Goal: Task Accomplishment & Management: Complete application form

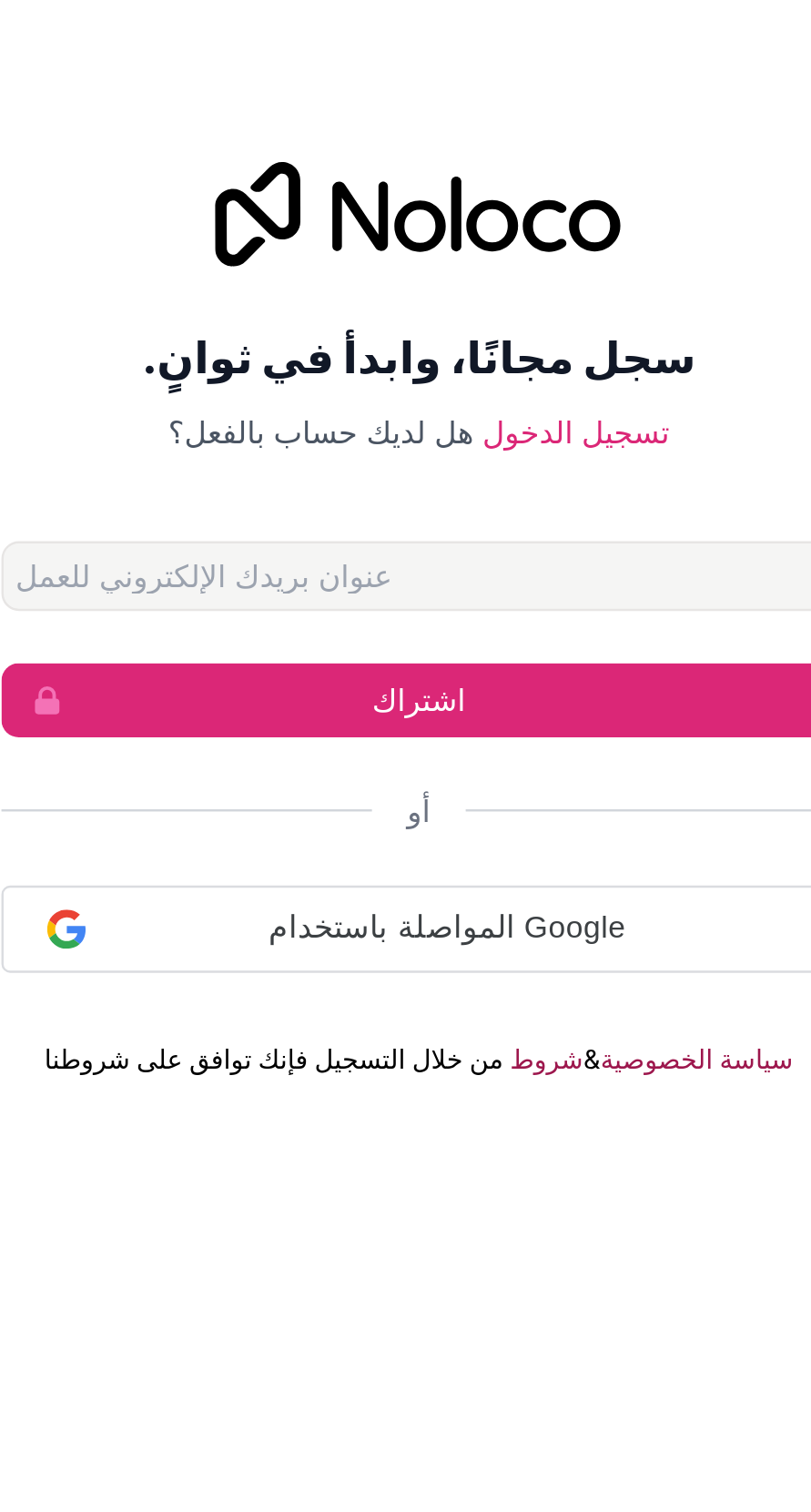
scroll to position [3, 0]
type input "alymanyyaman306@gmail.com"
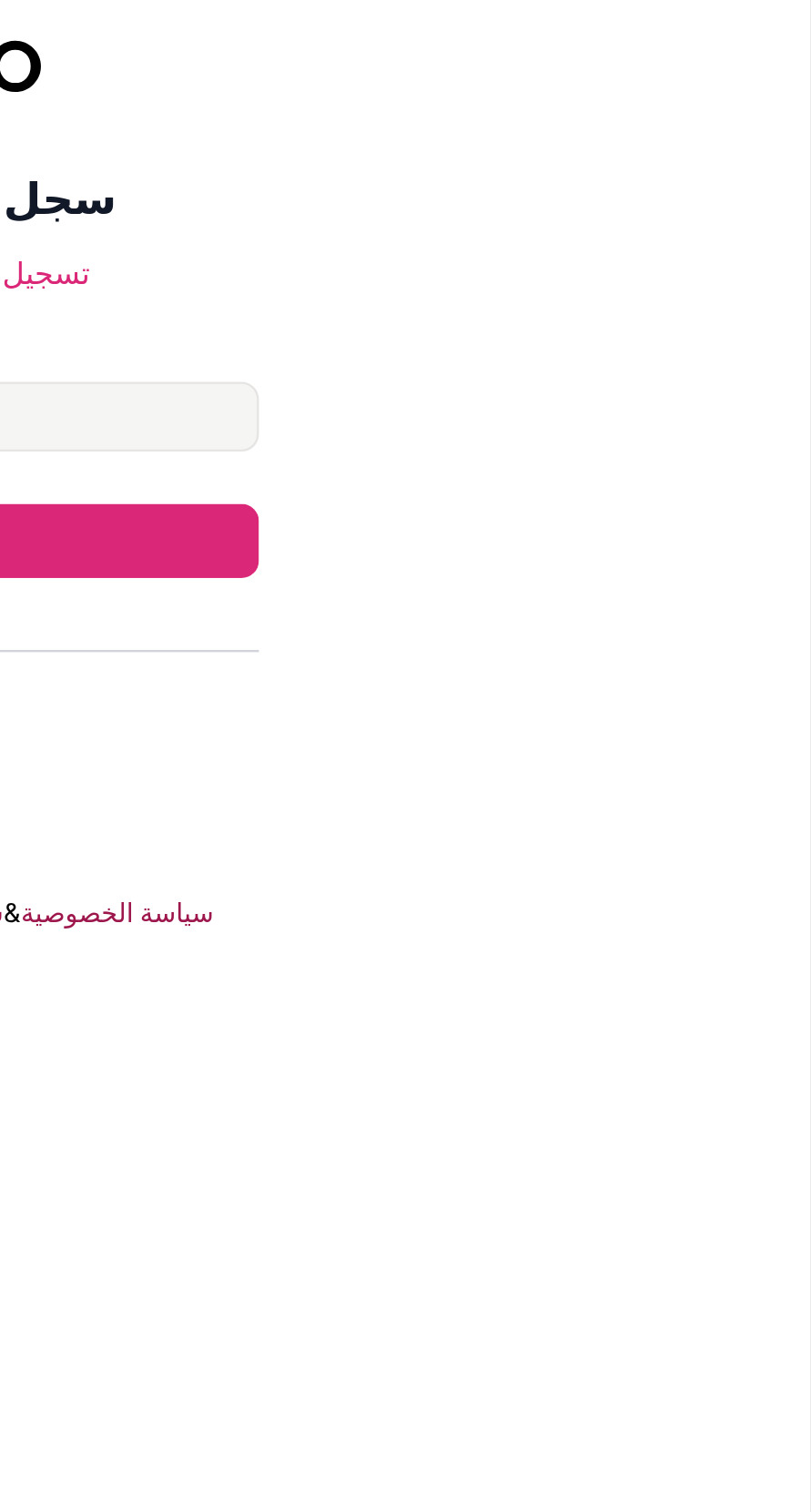
scroll to position [0, 0]
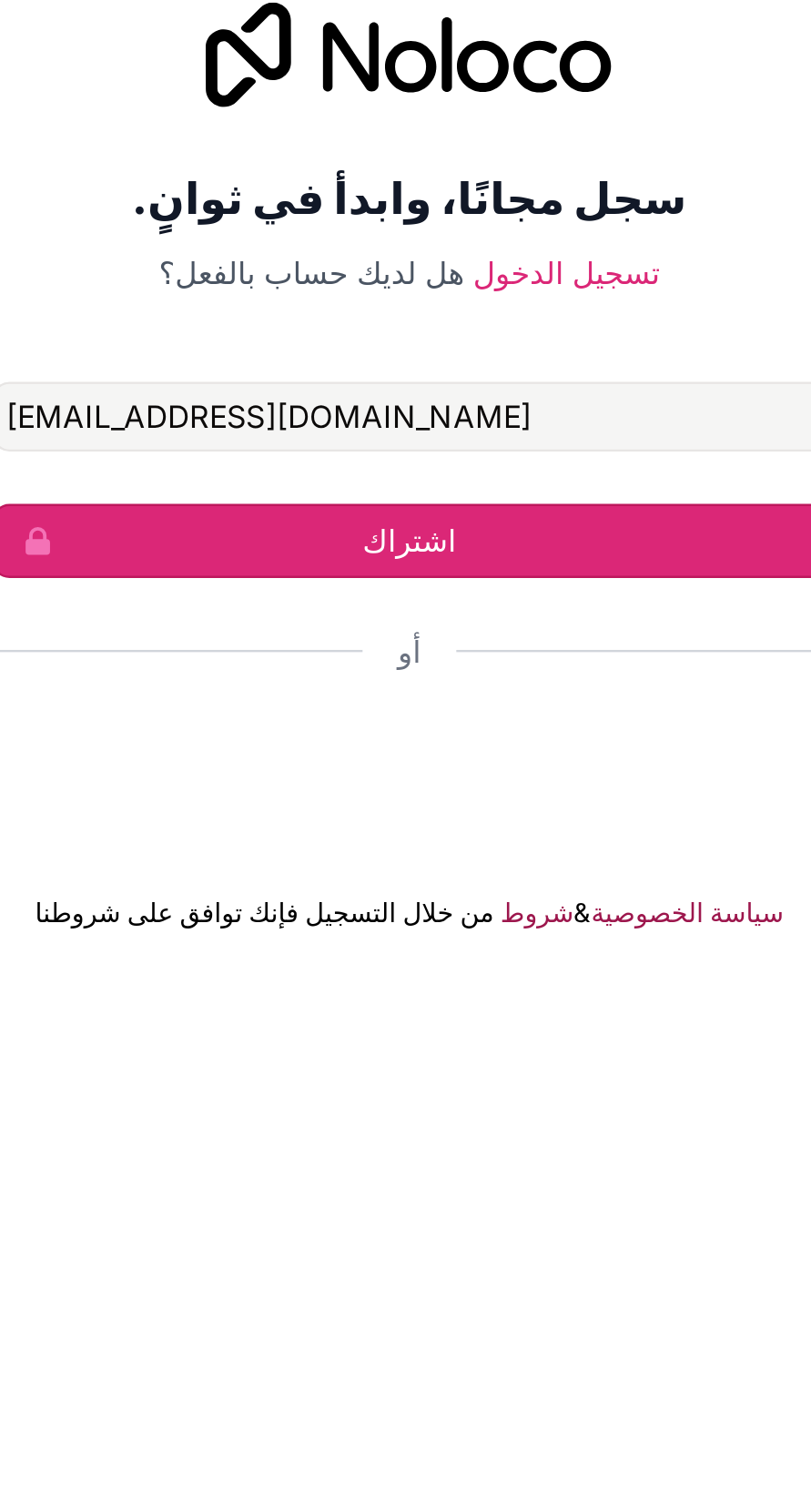
click at [474, 803] on button "اشتراك" at bounding box center [405, 788] width 349 height 31
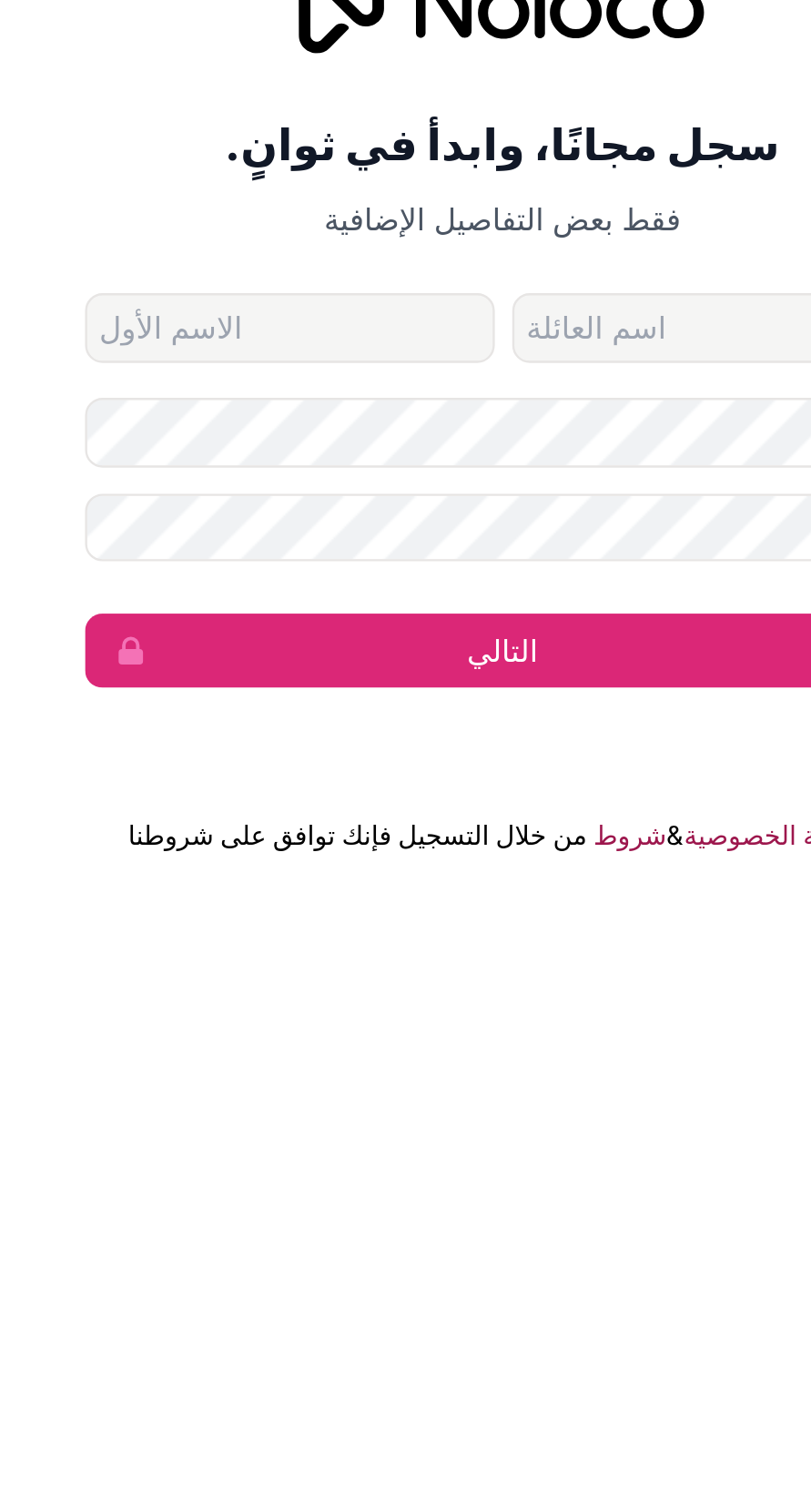
click at [335, 753] on input "الاسم الأول" at bounding box center [317, 738] width 171 height 29
type input "Akram"
click at [474, 753] on input "اسم العائلة" at bounding box center [495, 738] width 171 height 29
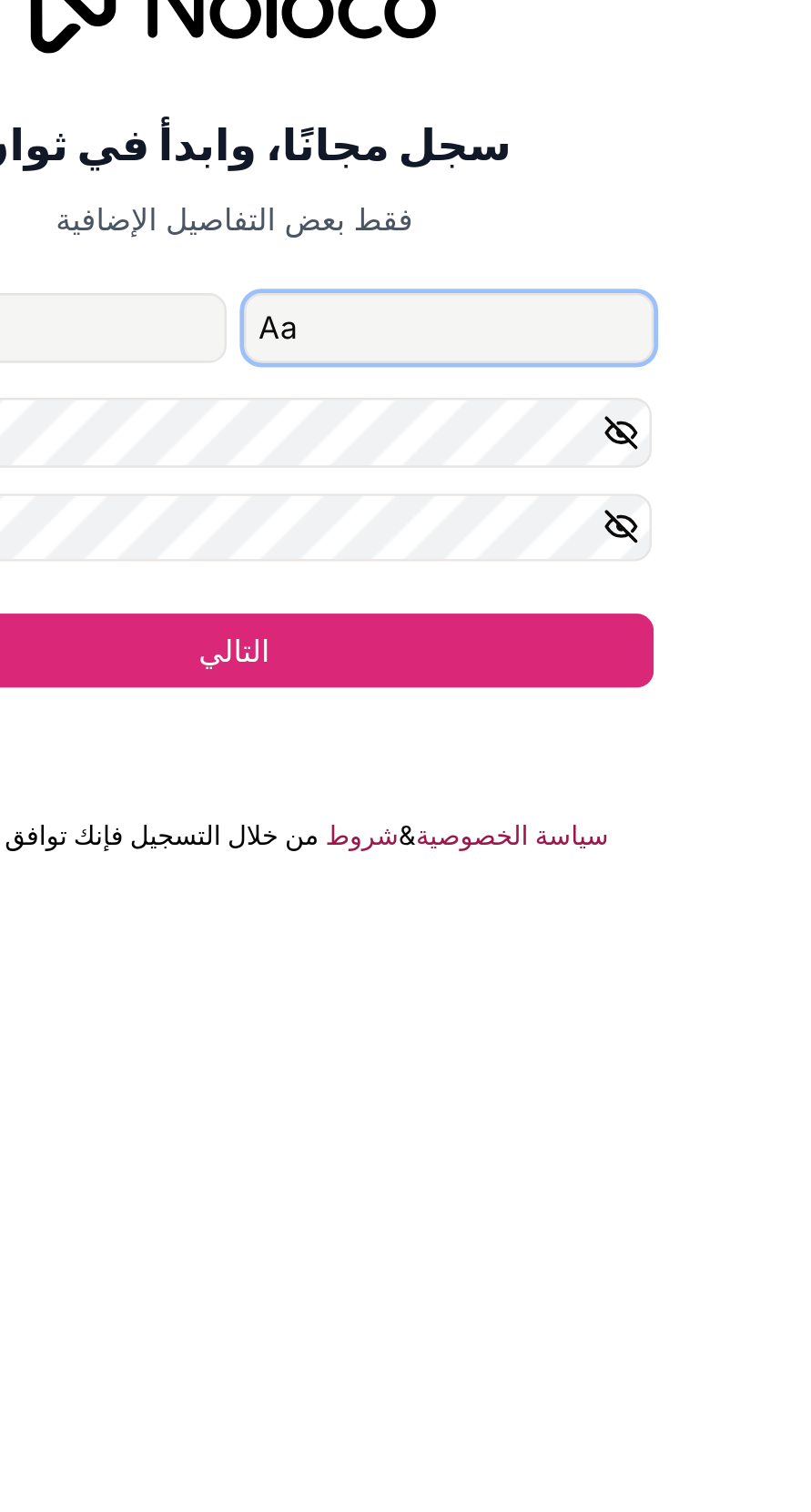
type input "A"
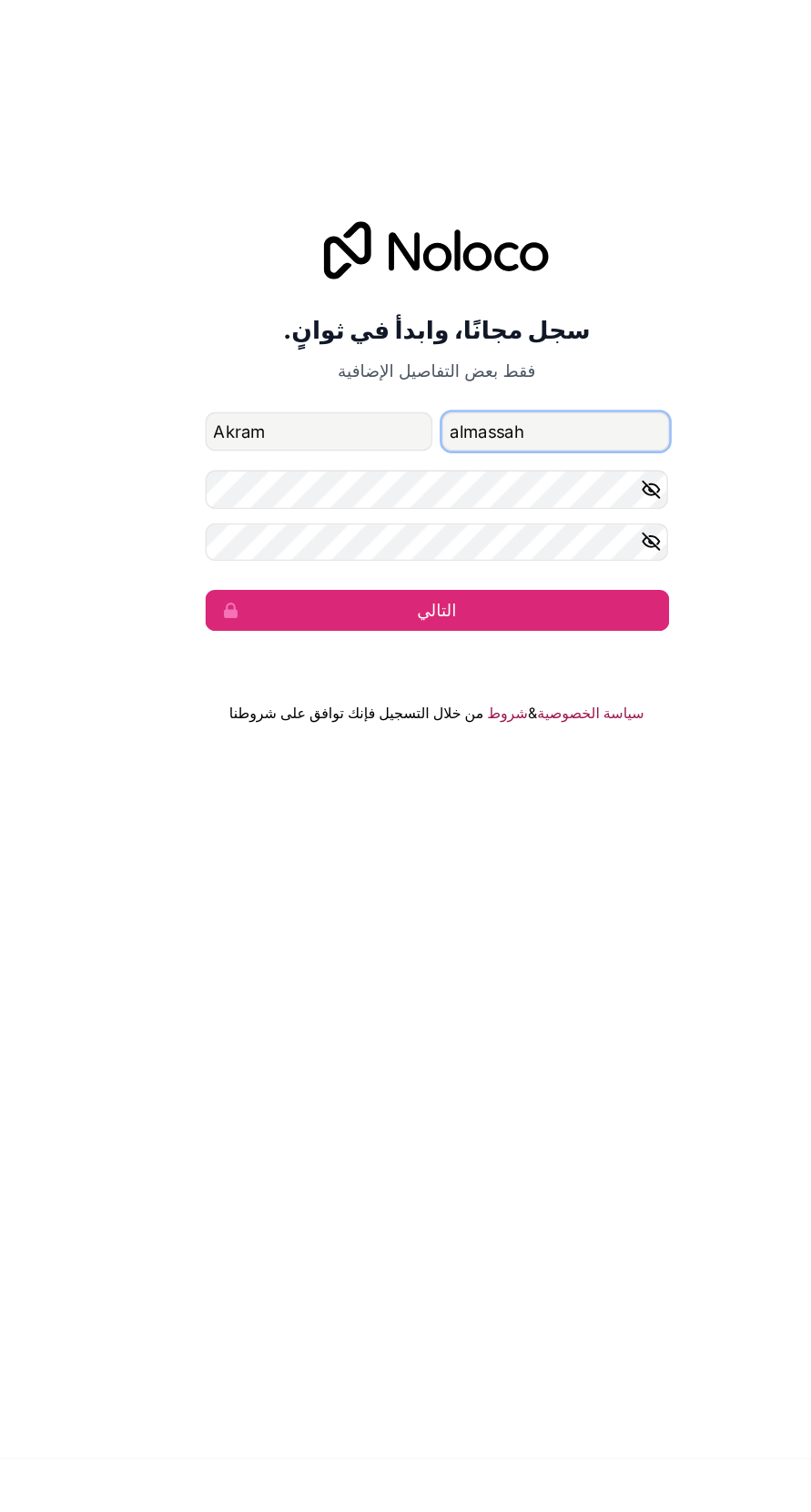
type input "almassah"
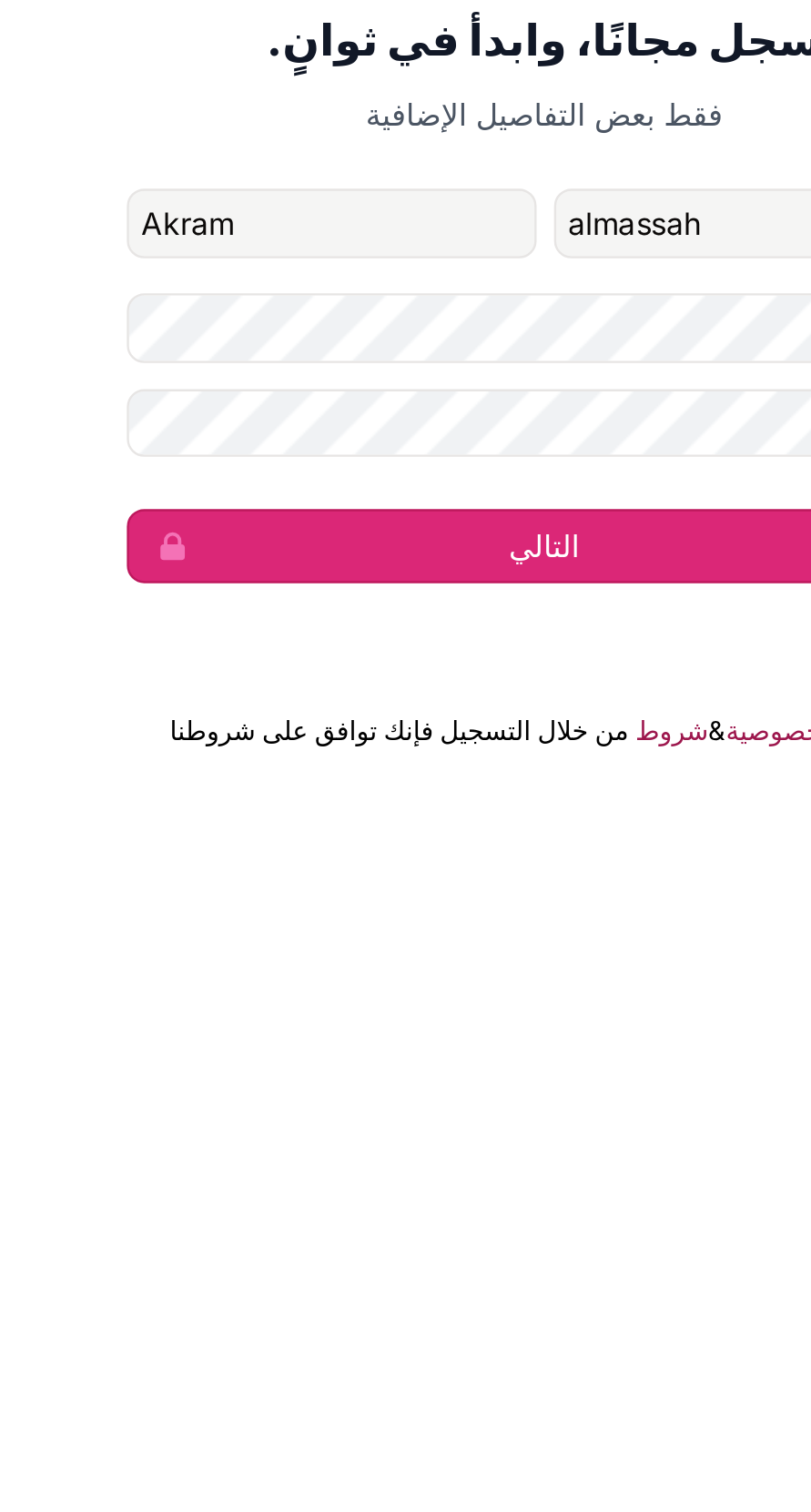
click at [455, 889] on button "التالي" at bounding box center [405, 872] width 349 height 31
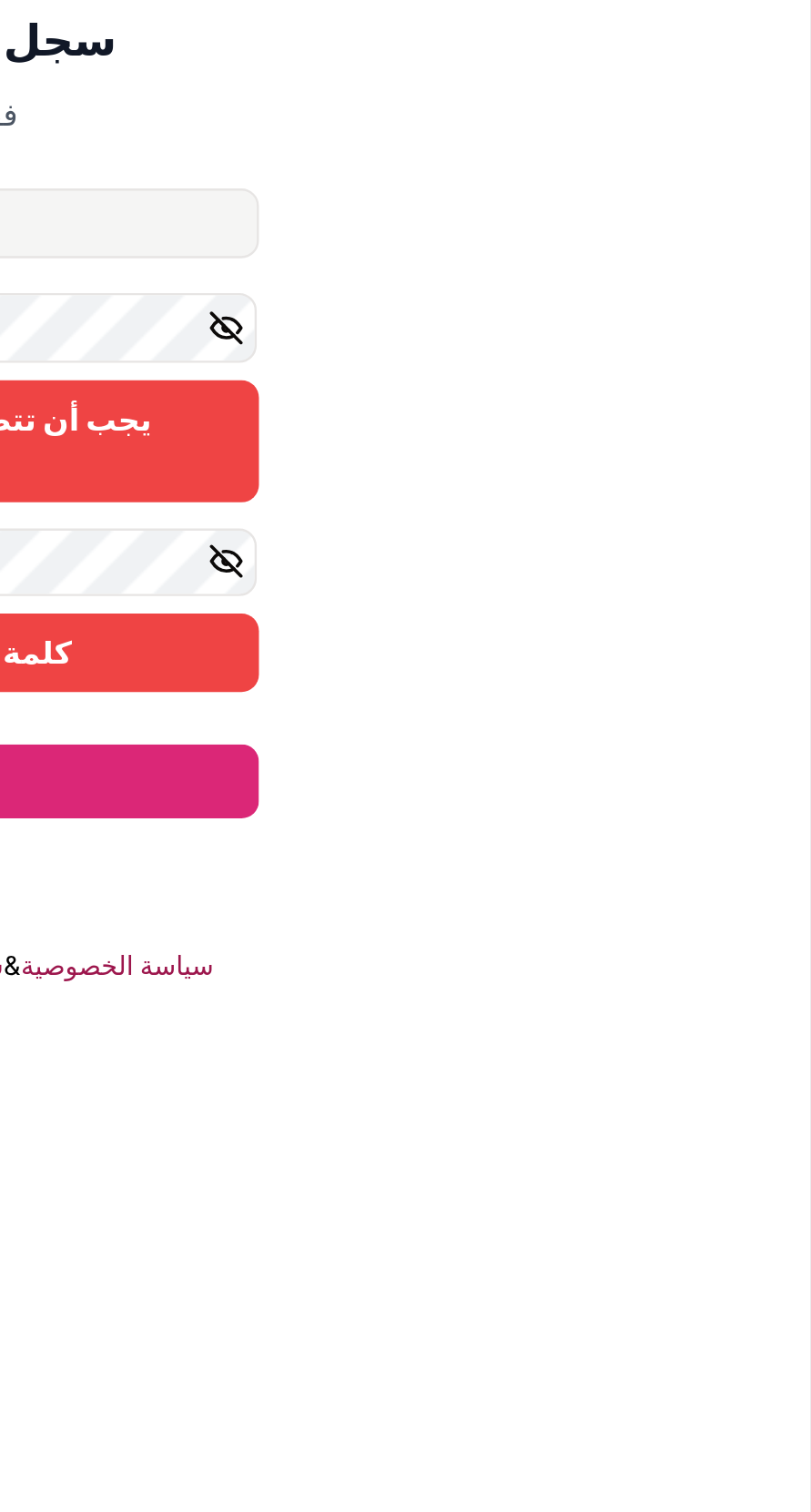
click at [575, 845] on button "button" at bounding box center [570, 831] width 22 height 29
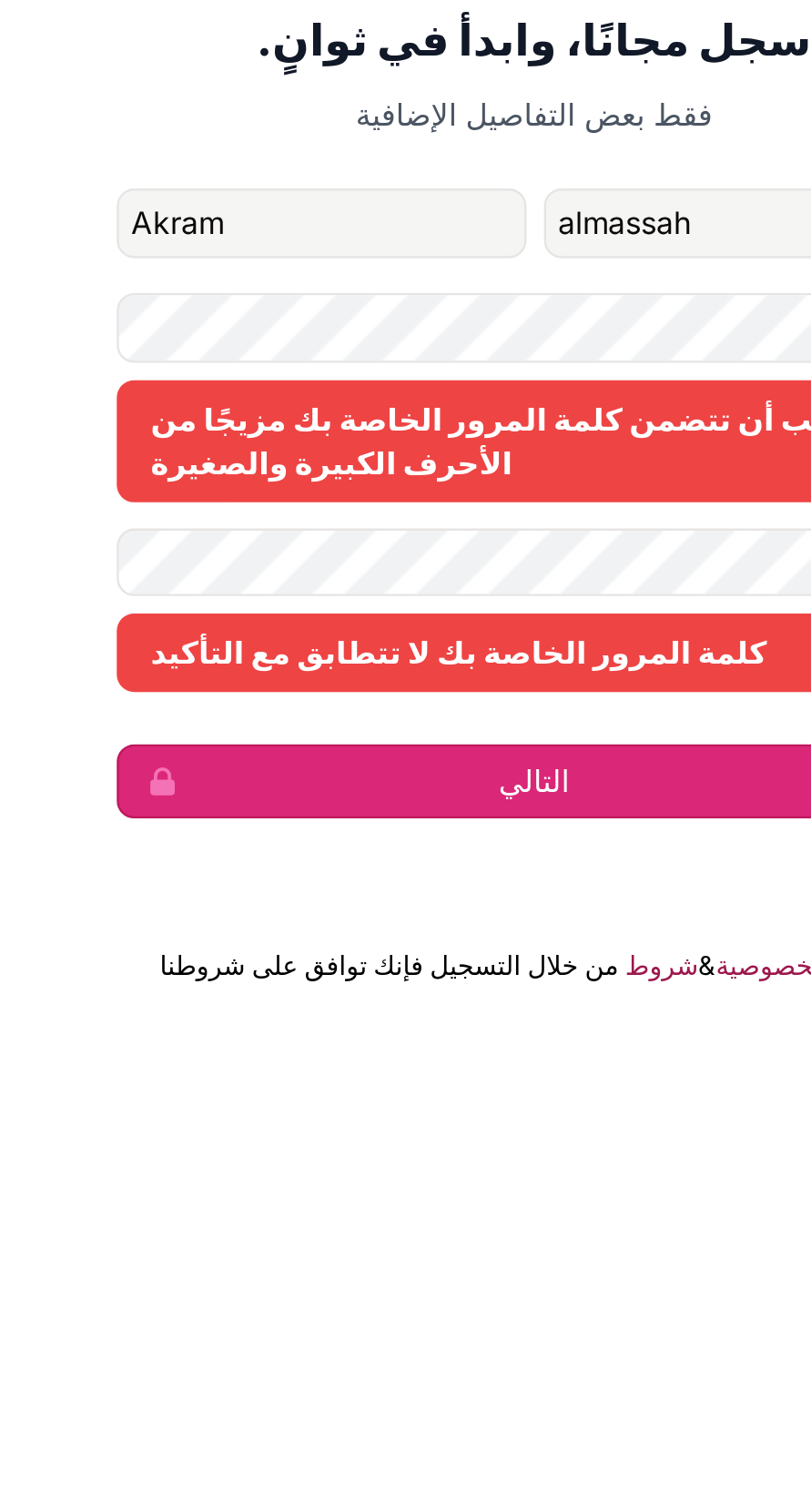
click at [395, 938] on button "التالي" at bounding box center [405, 922] width 349 height 31
click at [436, 938] on button "التالي" at bounding box center [405, 922] width 349 height 31
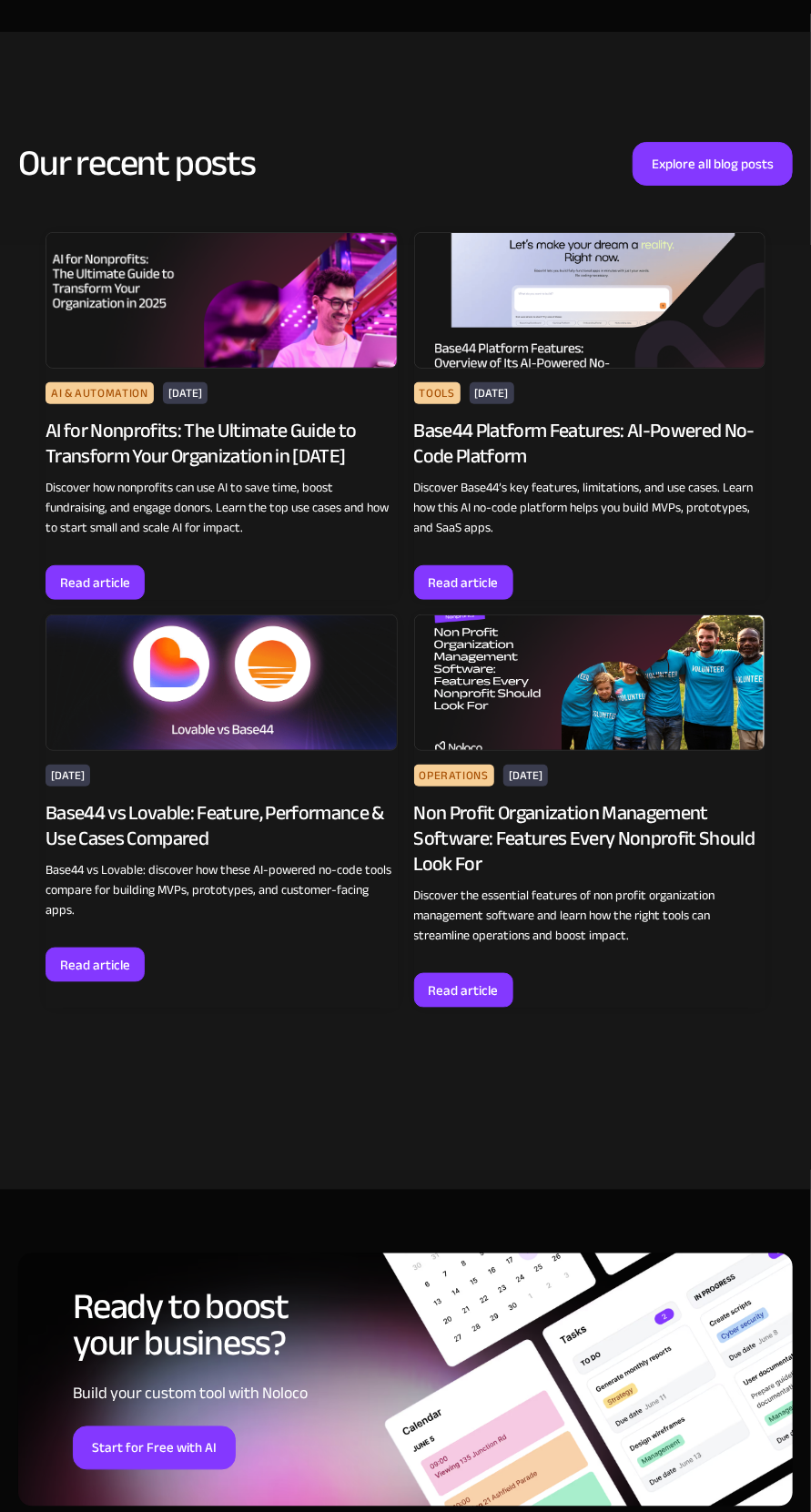
scroll to position [11574, 0]
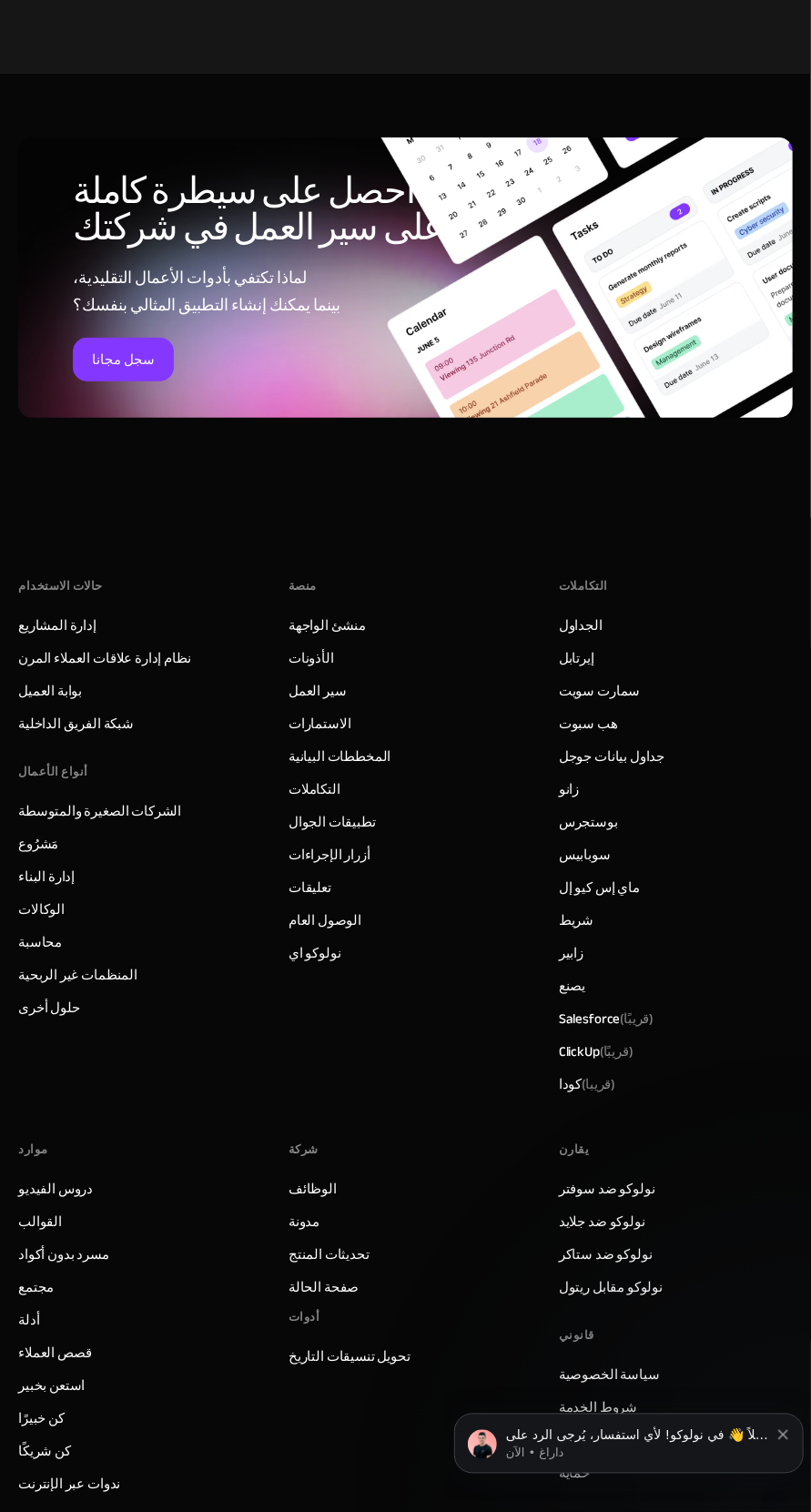
click at [588, 613] on font "الجداول" at bounding box center [580, 625] width 43 height 25
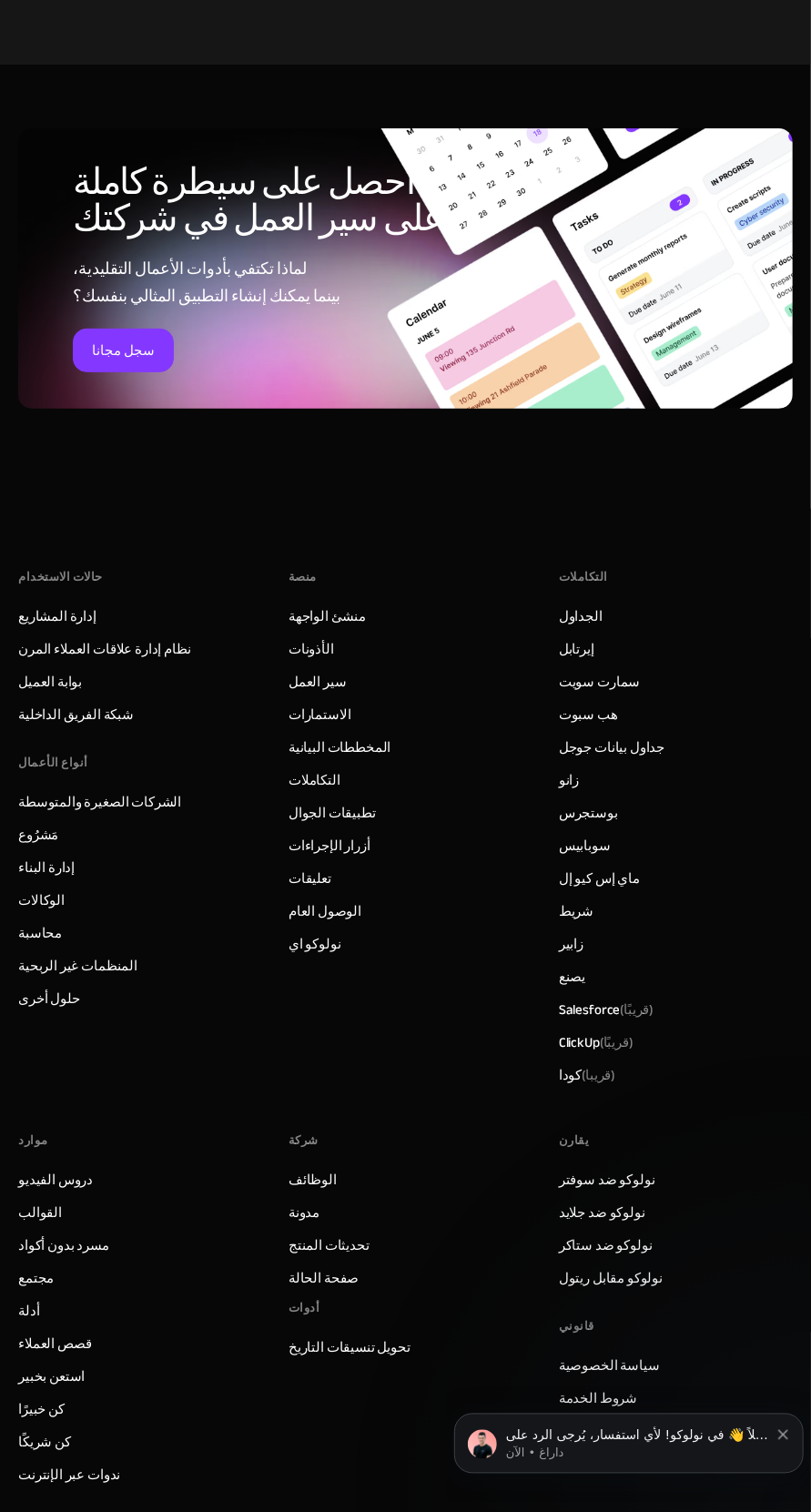
scroll to position [9144, 0]
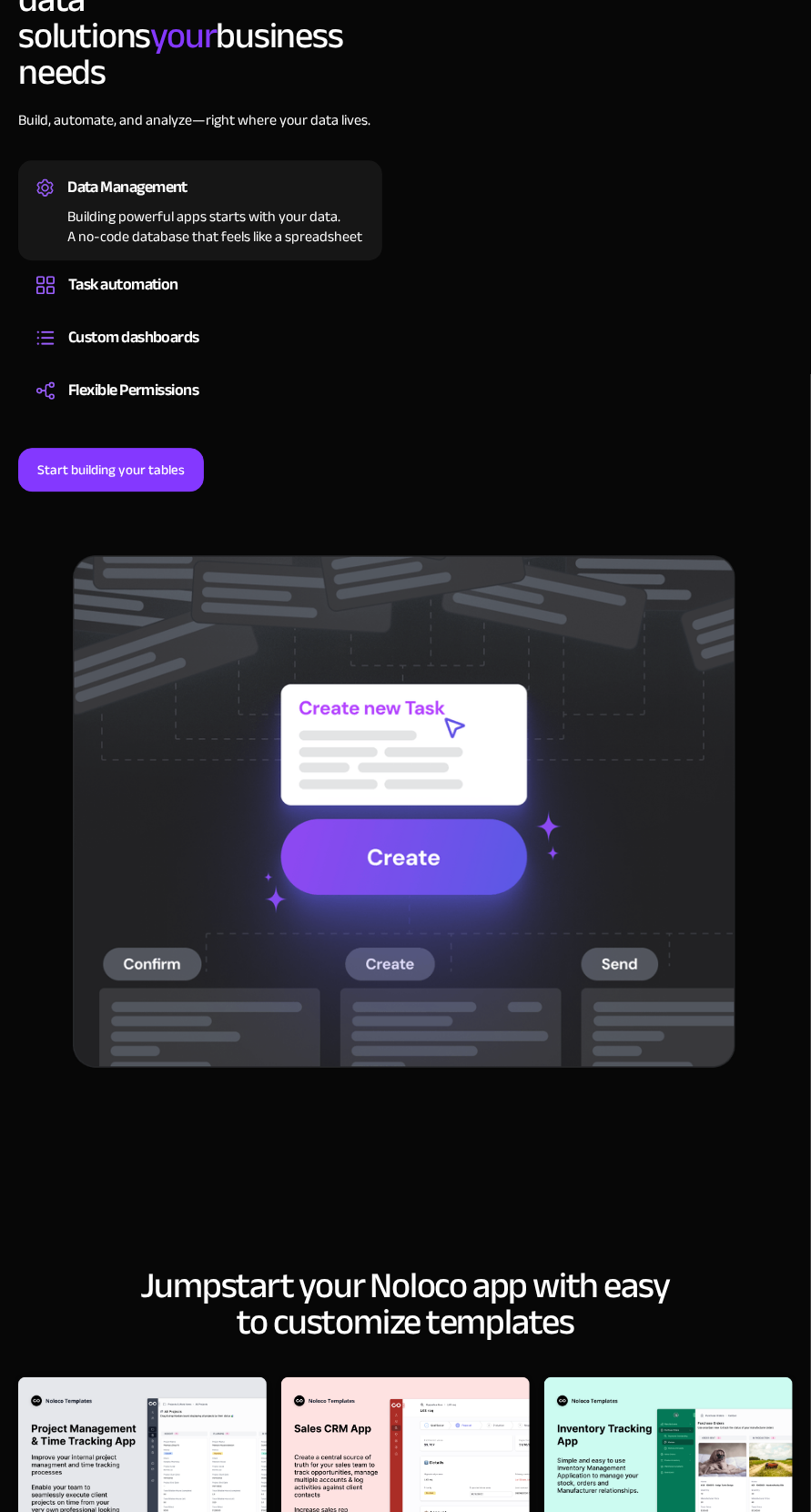
scroll to position [1499, 0]
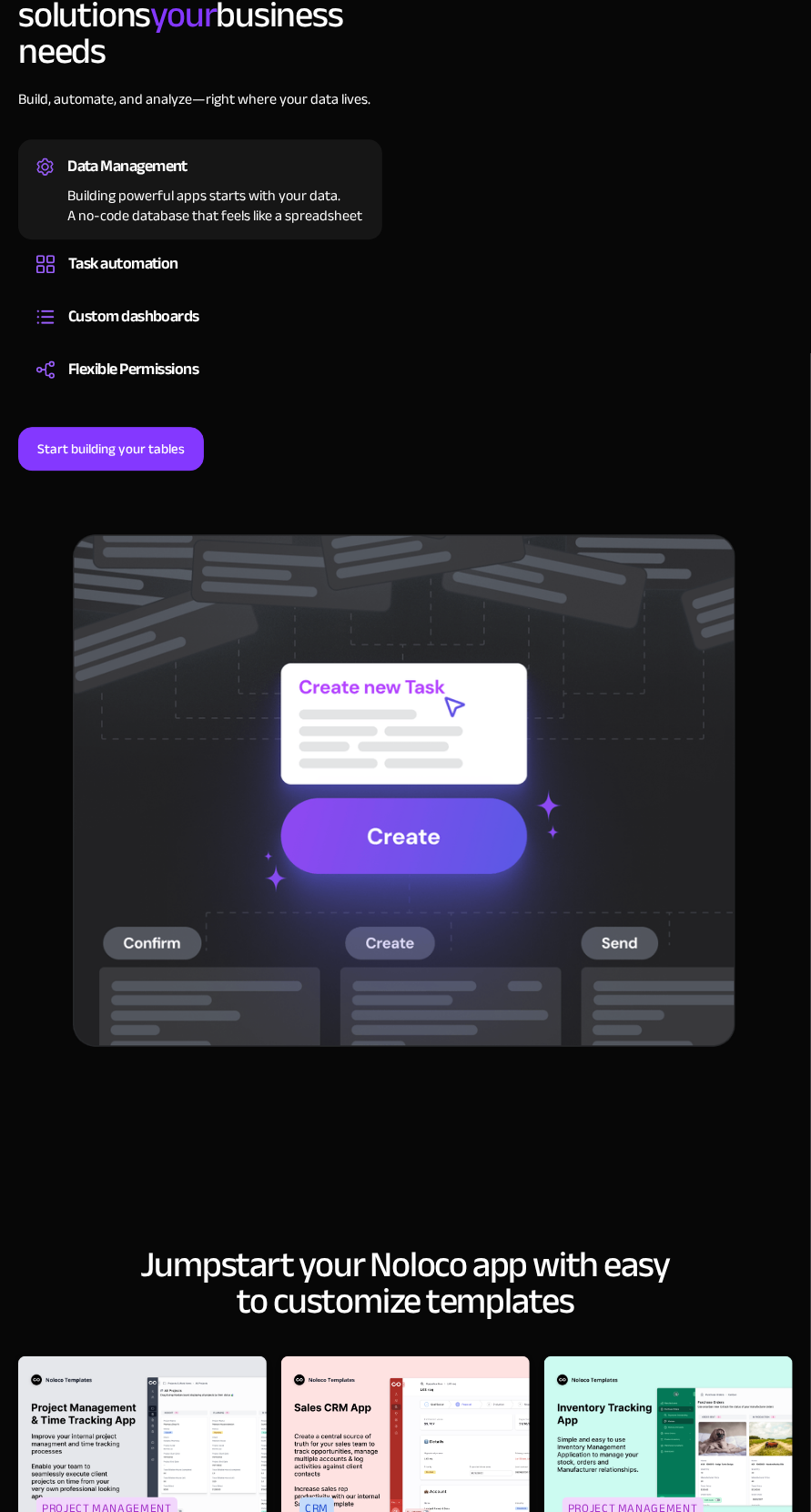
click at [442, 878] on img at bounding box center [404, 791] width 663 height 513
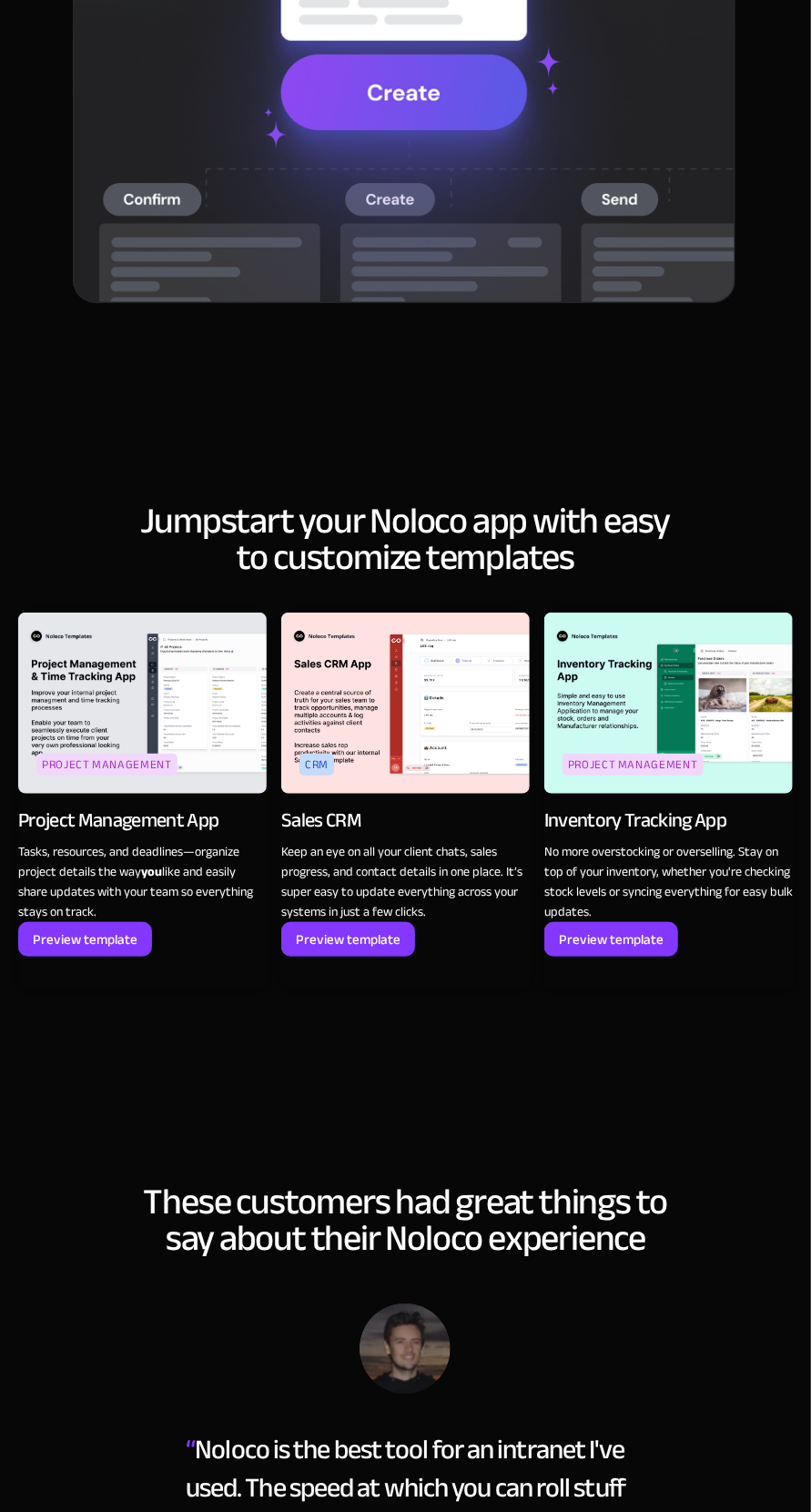
scroll to position [2299, 0]
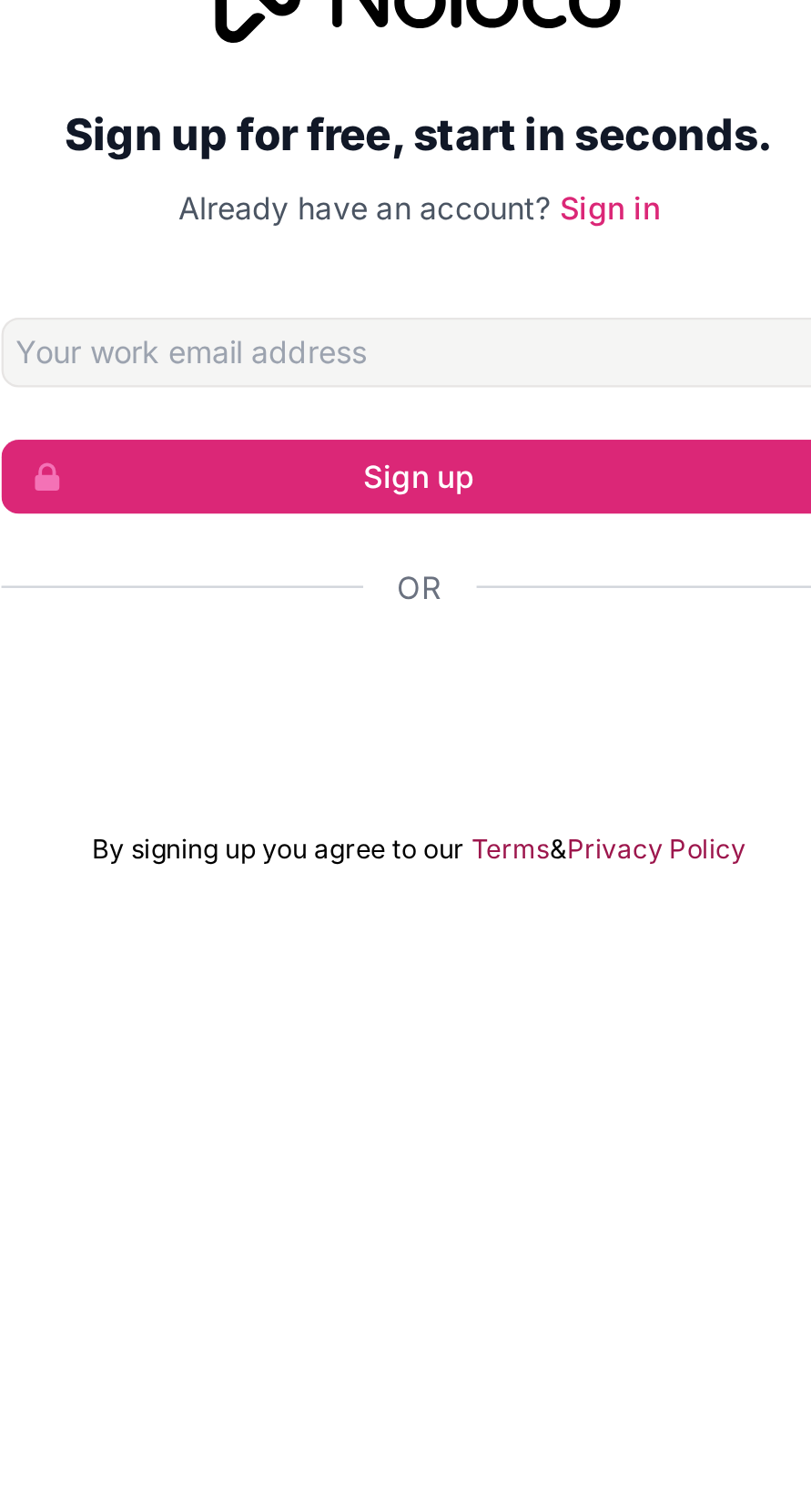
scroll to position [9, 0]
click at [484, 683] on link "Sign in" at bounding box center [486, 675] width 42 height 15
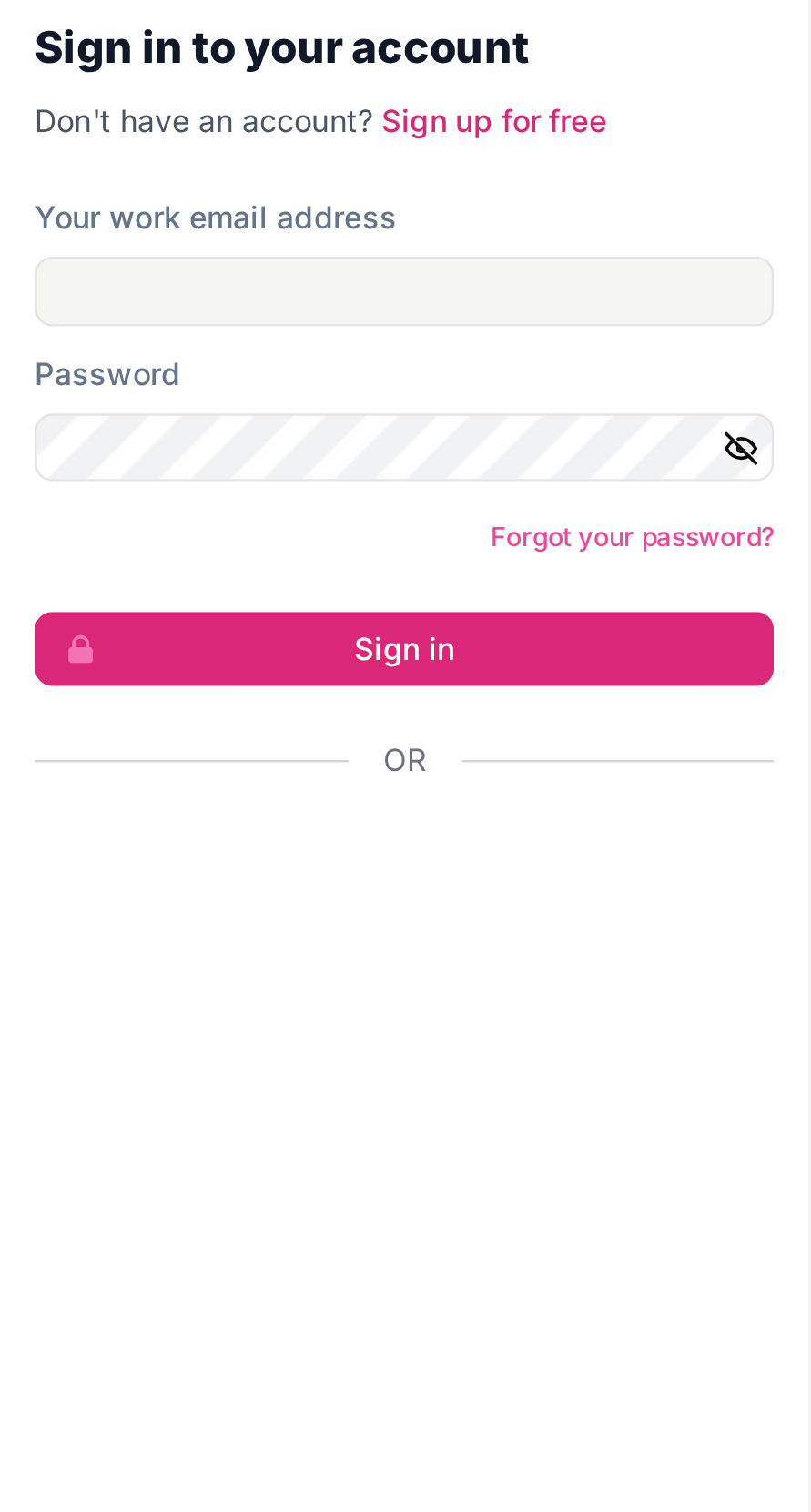
scroll to position [13, 0]
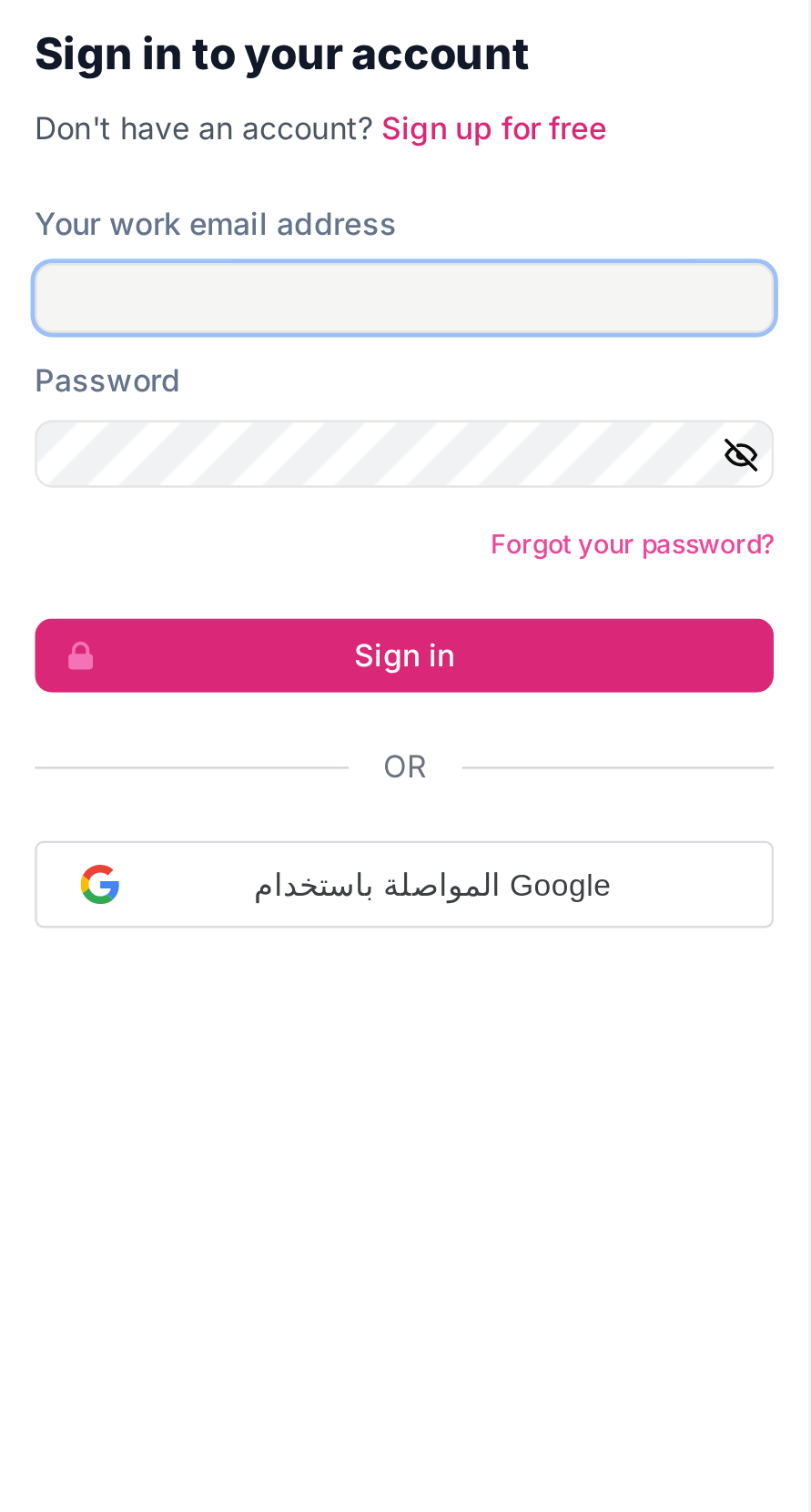
click at [231, 727] on input "Your work email address" at bounding box center [168, 713] width 309 height 29
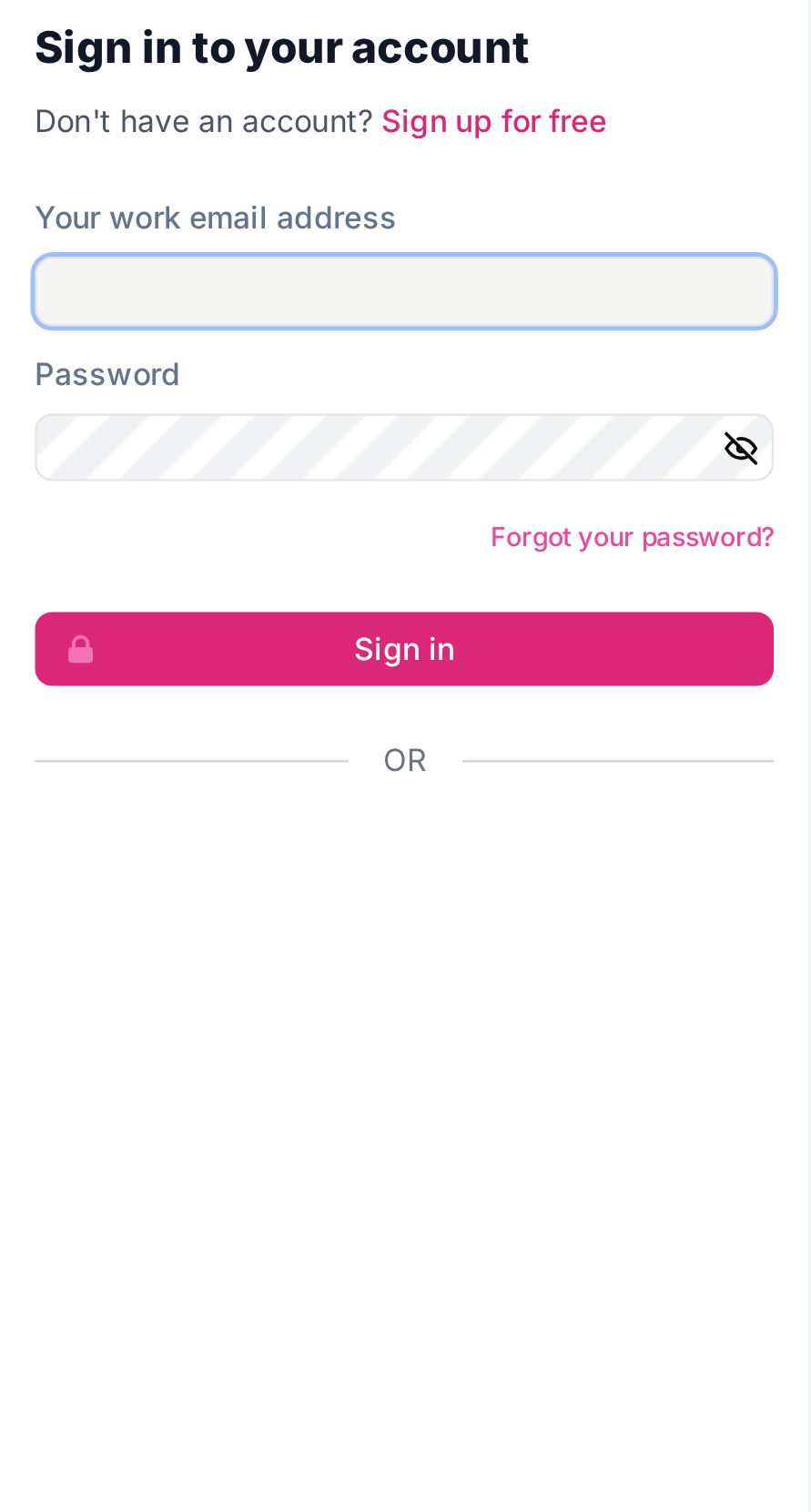
type input "alymanyyaman306@gmail.com"
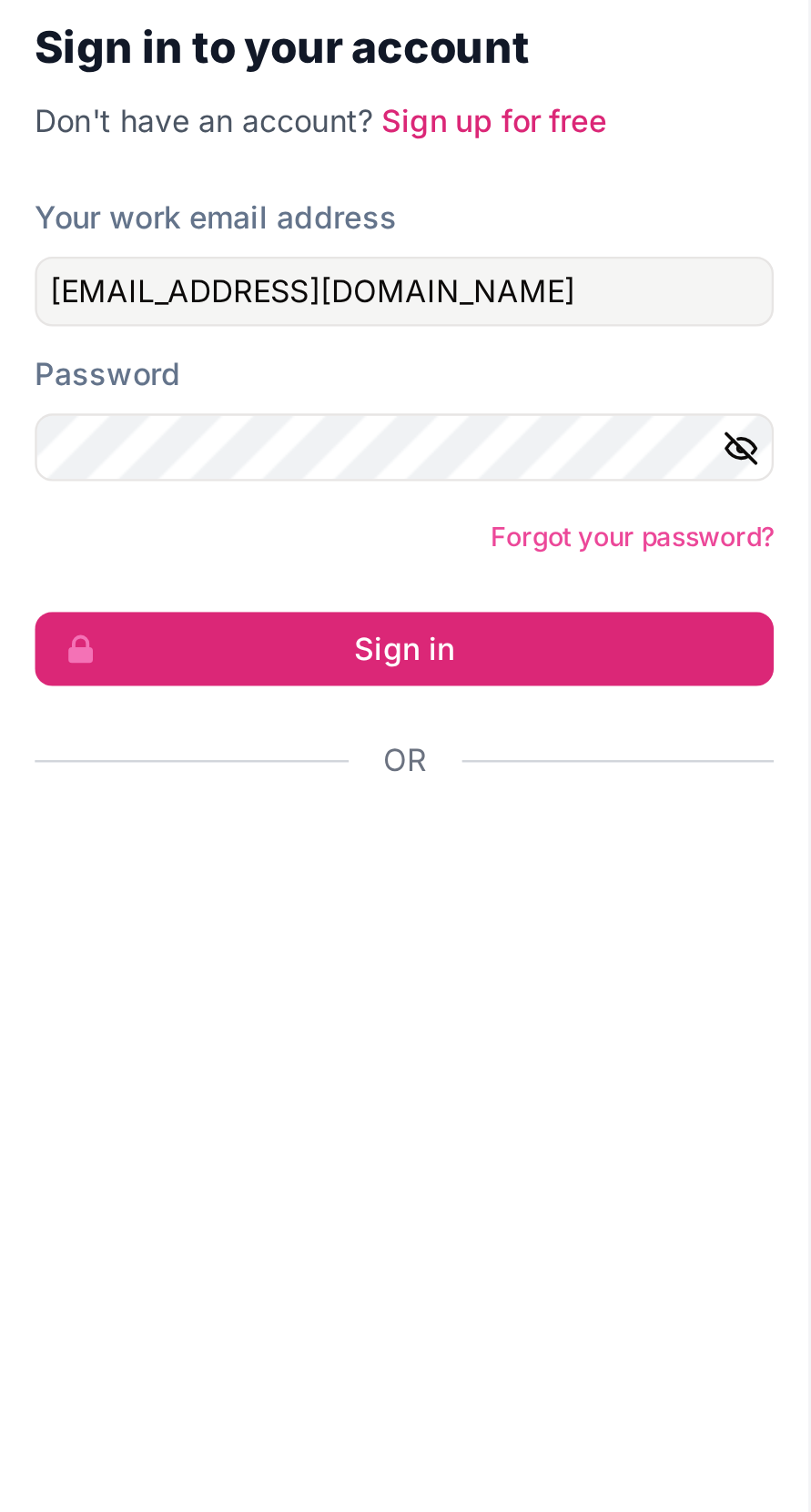
click at [14, 844] on button "Sign in" at bounding box center [168, 859] width 309 height 31
click at [279, 874] on button "Sign in" at bounding box center [168, 859] width 309 height 31
click at [260, 874] on button "Sign in" at bounding box center [168, 859] width 309 height 31
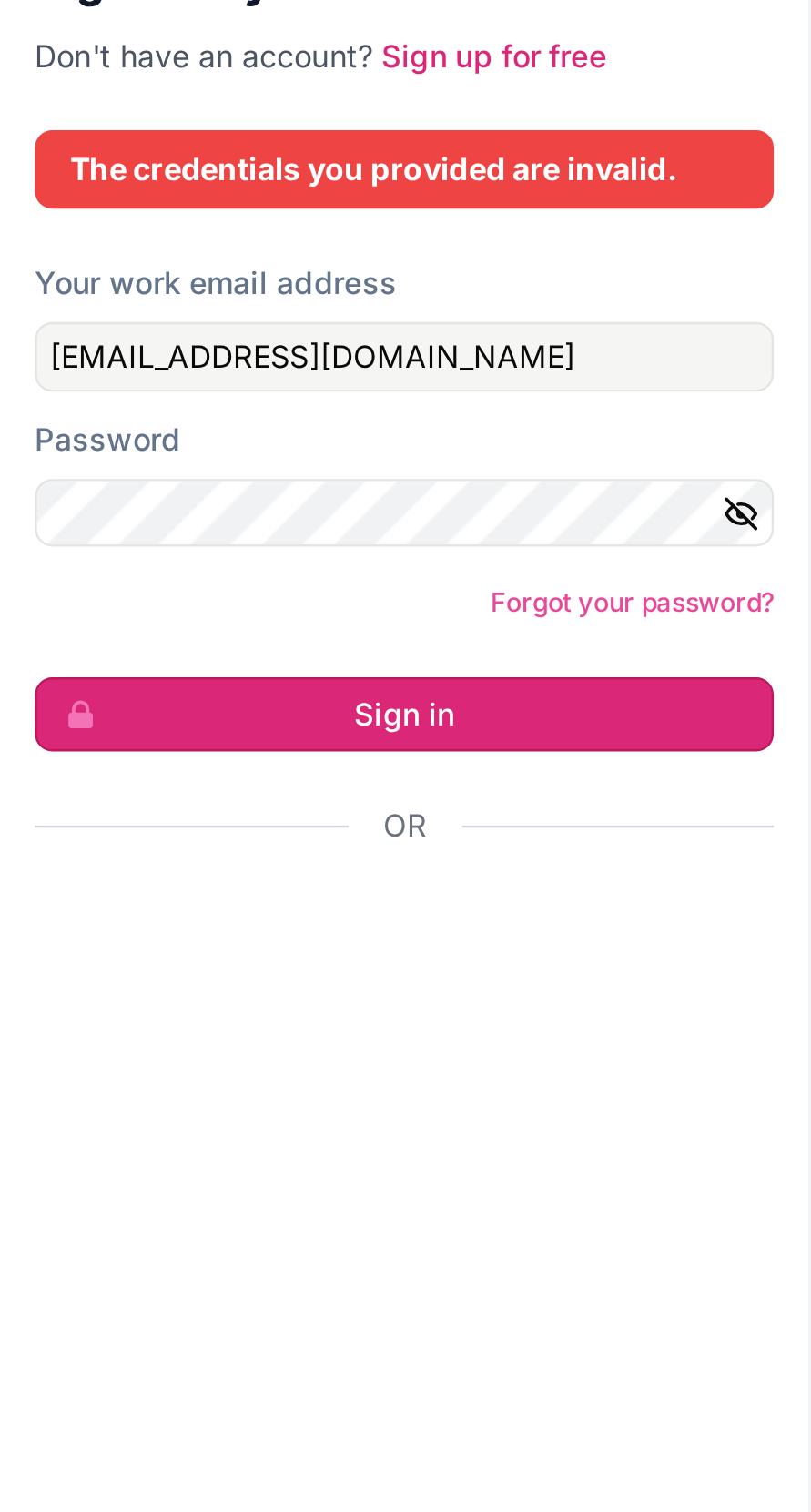
scroll to position [0, 0]
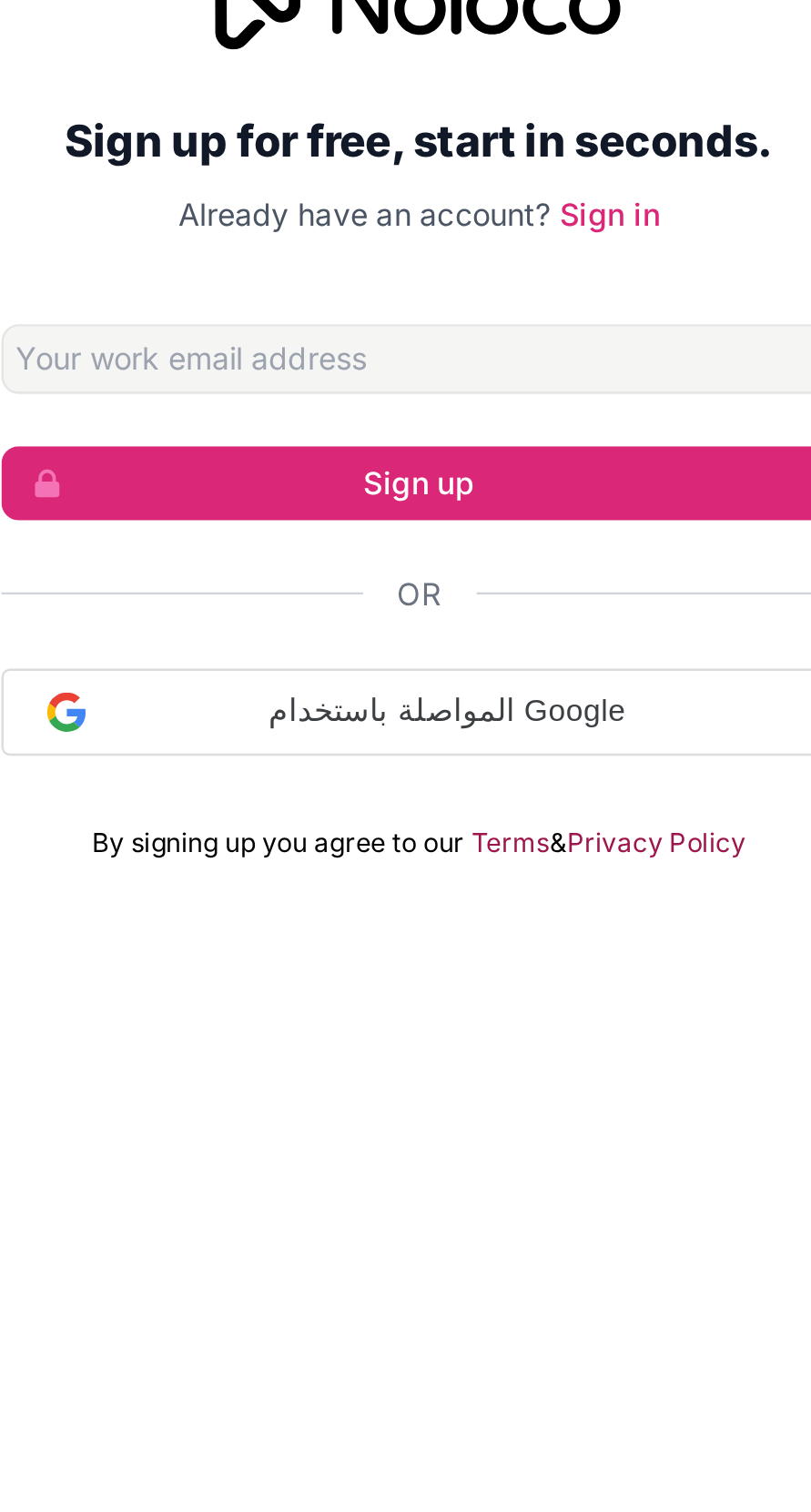
scroll to position [9, 0]
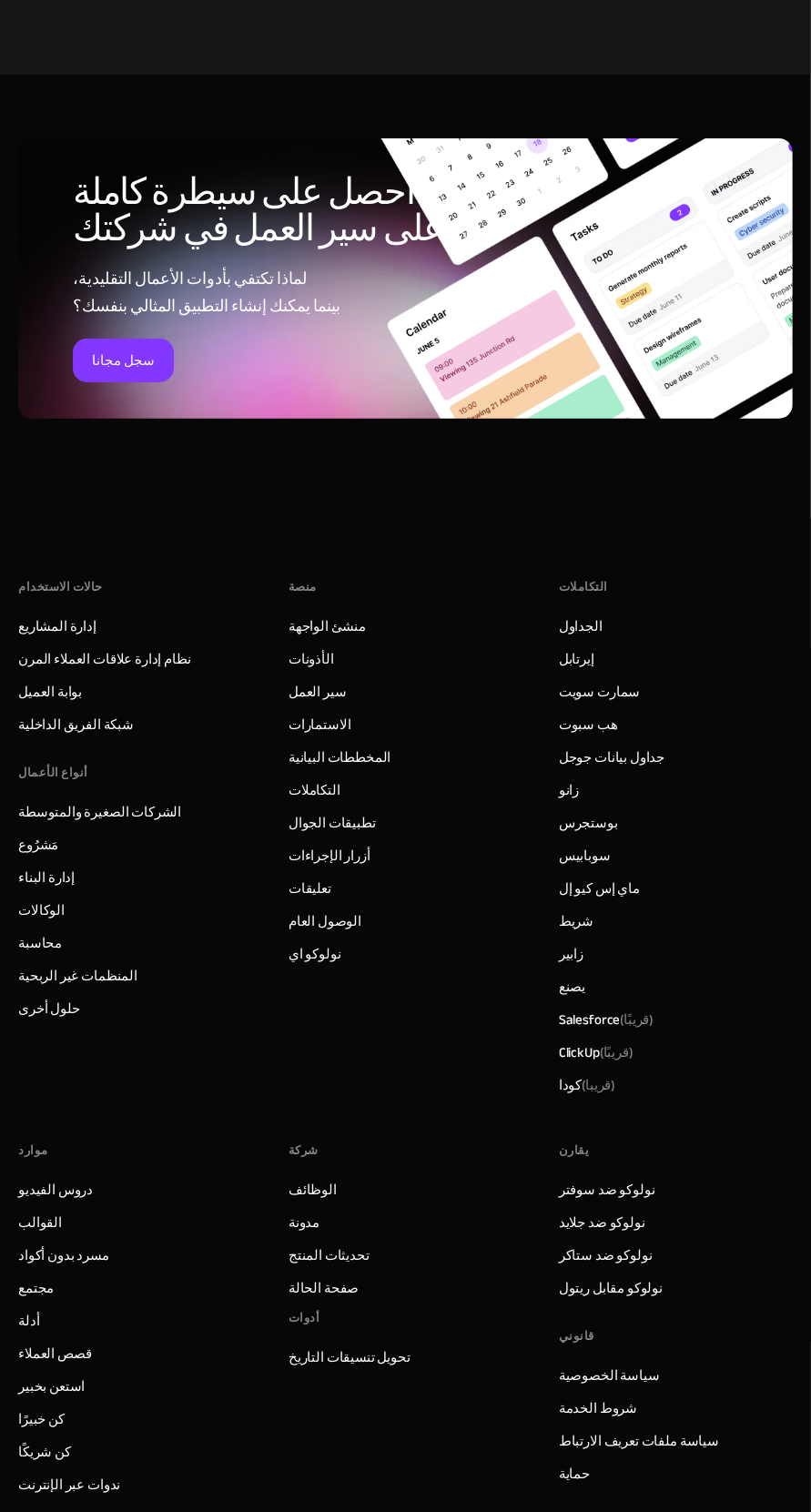
scroll to position [9068, 0]
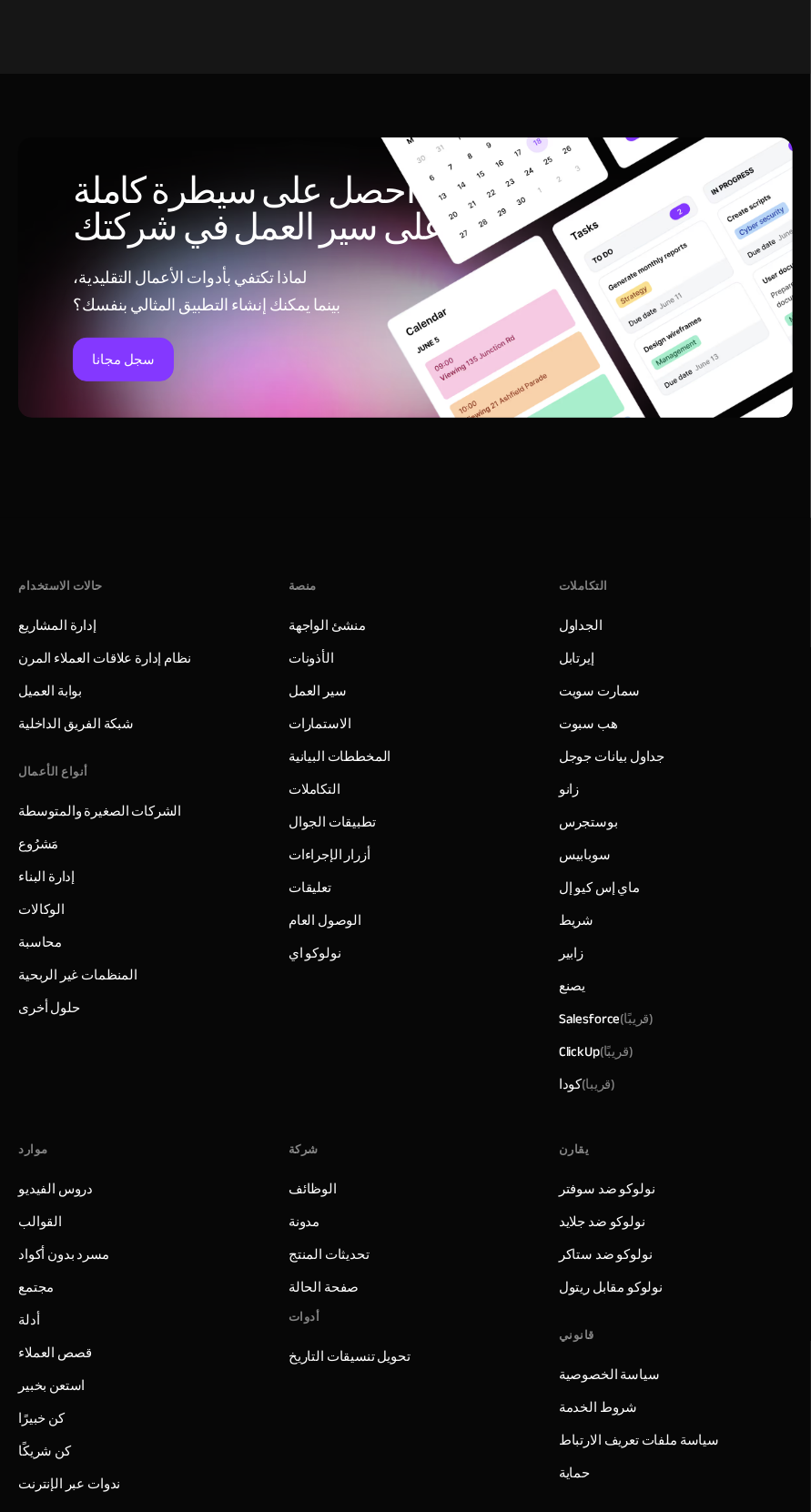
click at [54, 929] on font "محاسبة" at bounding box center [39, 942] width 43 height 25
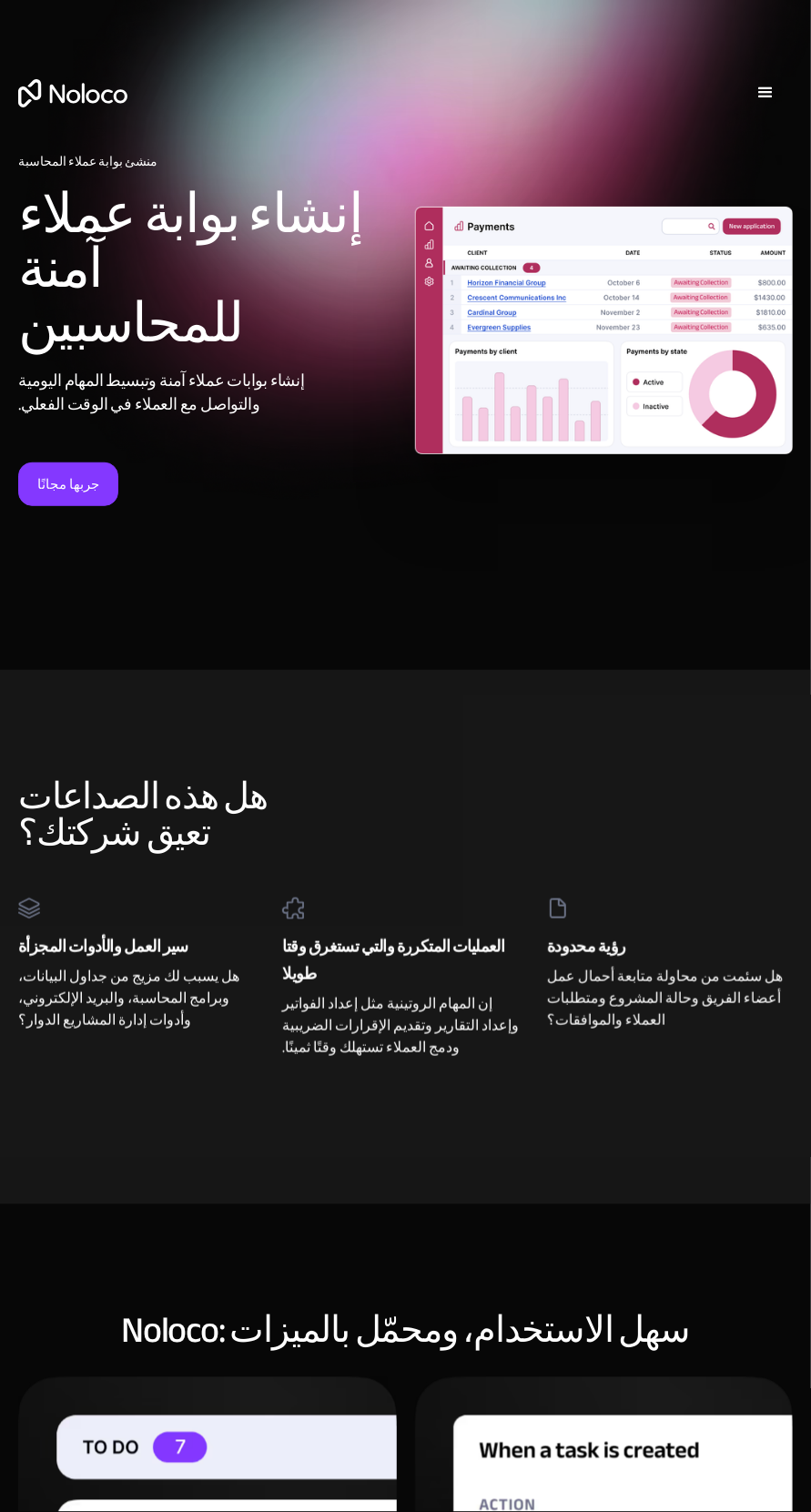
click at [50, 487] on font "جربها مجانًا" at bounding box center [68, 484] width 62 height 25
